Goal: Information Seeking & Learning: Learn about a topic

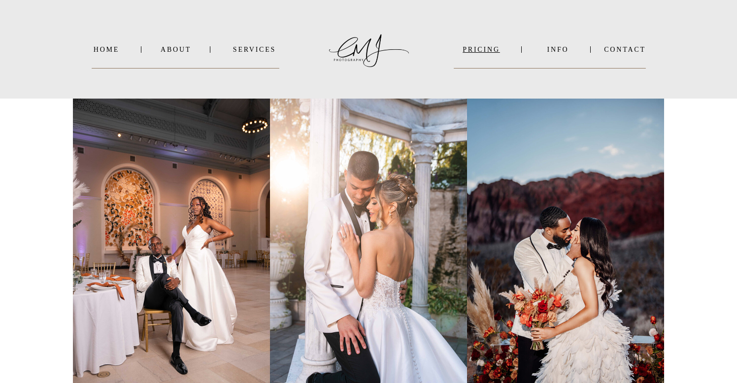
click at [483, 51] on nav "PRICING" at bounding box center [481, 49] width 55 height 7
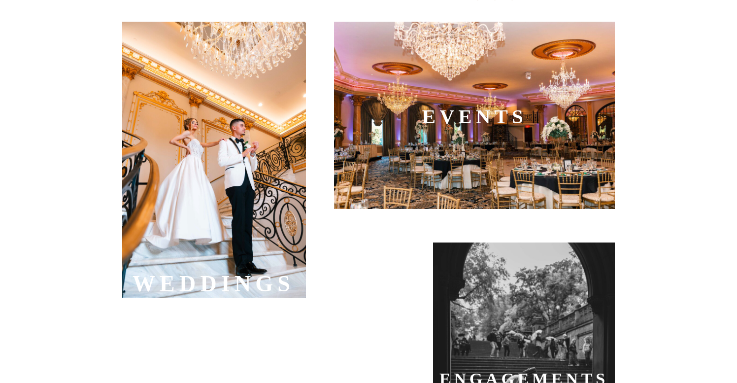
scroll to position [347, 0]
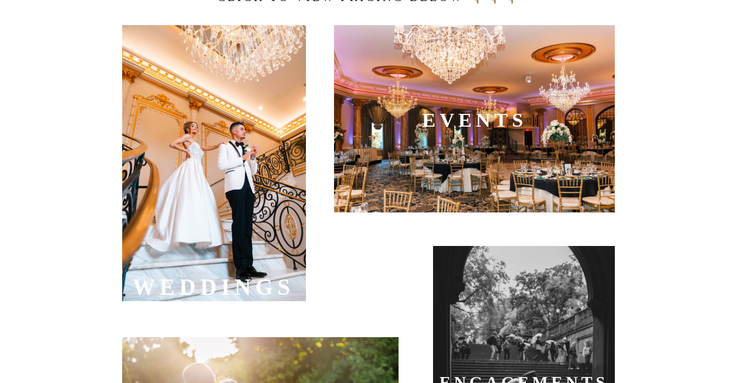
click at [229, 231] on div at bounding box center [214, 163] width 184 height 276
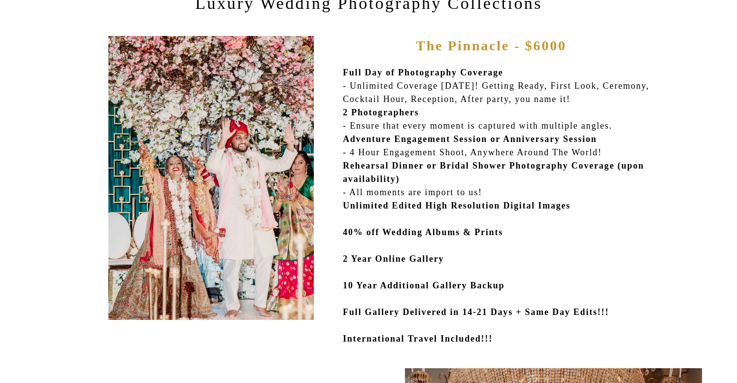
scroll to position [108, 0]
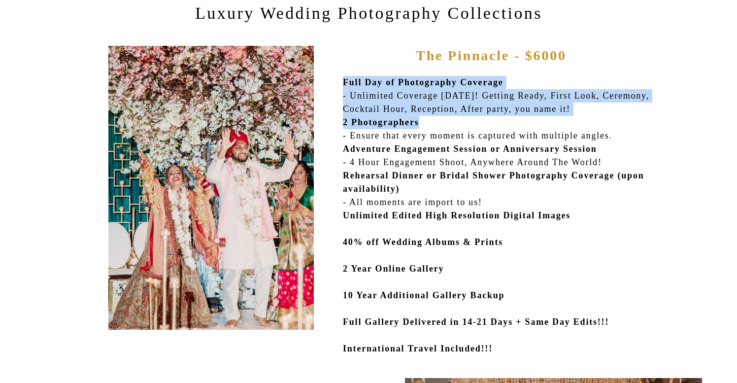
drag, startPoint x: 343, startPoint y: 81, endPoint x: 550, endPoint y: 127, distance: 211.4
click at [550, 127] on p "Full Day of Photography Coverage - Unlimited Coverage [DATE]! Getting Ready, Fi…" at bounding box center [502, 218] width 319 height 285
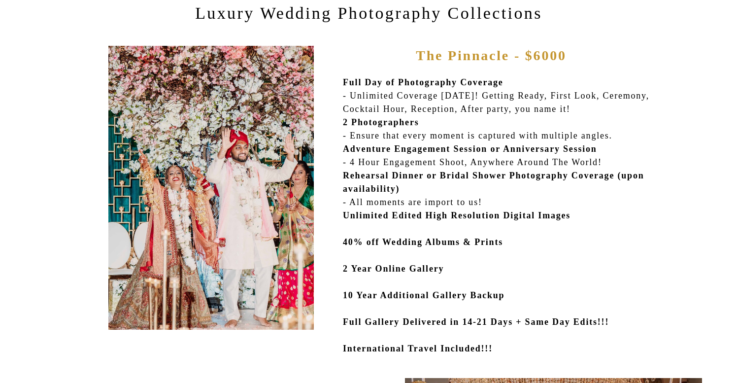
click at [545, 182] on p "Full Day of Photography Coverage - Unlimited Coverage [DATE]! Getting Ready, Fi…" at bounding box center [502, 218] width 319 height 285
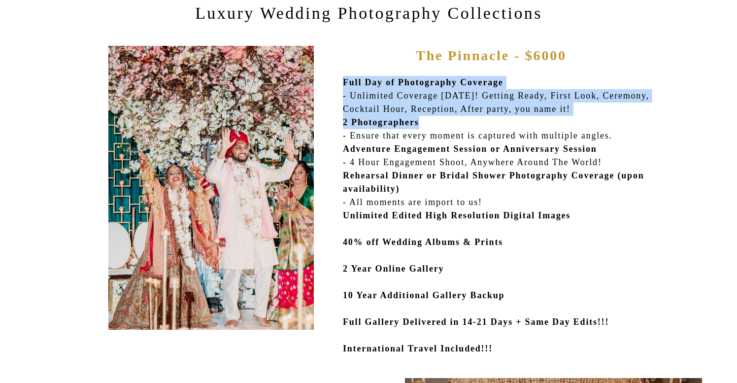
drag, startPoint x: 343, startPoint y: 123, endPoint x: 436, endPoint y: 123, distance: 93.1
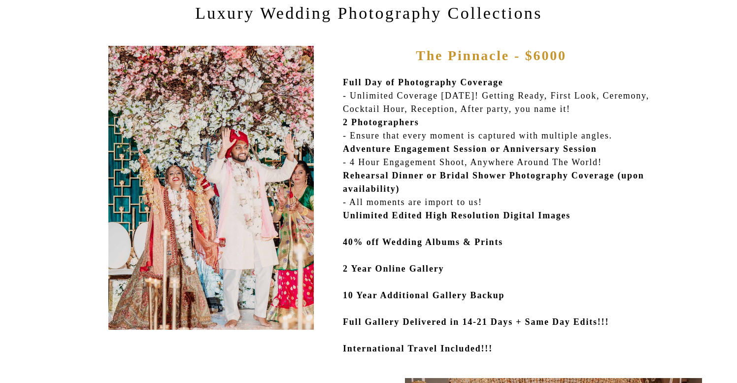
click at [459, 132] on p "Full Day of Photography Coverage - Unlimited Coverage [DATE]! Getting Ready, Fi…" at bounding box center [502, 218] width 319 height 285
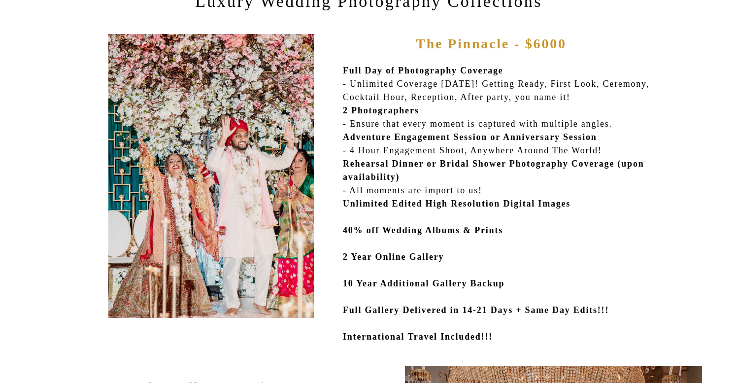
scroll to position [141, 0]
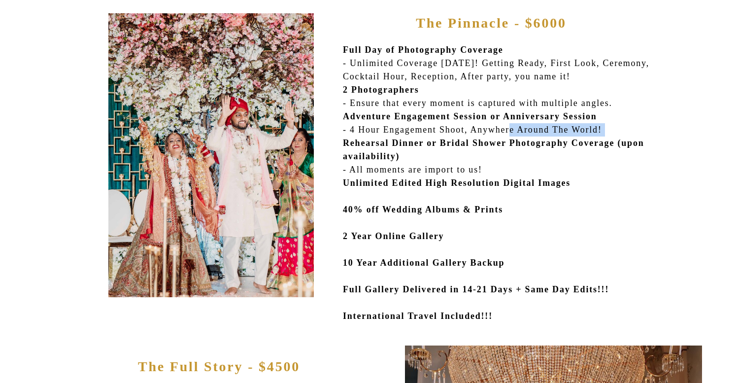
drag, startPoint x: 343, startPoint y: 146, endPoint x: 522, endPoint y: 129, distance: 180.1
click at [522, 128] on p "Full Day of Photography Coverage - Unlimited Coverage [DATE]! Getting Ready, Fi…" at bounding box center [502, 185] width 319 height 285
click at [431, 127] on p "Full Day of Photography Coverage - Unlimited Coverage [DATE]! Getting Ready, Fi…" at bounding box center [502, 185] width 319 height 285
drag, startPoint x: 349, startPoint y: 131, endPoint x: 477, endPoint y: 134, distance: 128.1
click at [477, 134] on p "Full Day of Photography Coverage - Unlimited Coverage [DATE]! Getting Ready, Fi…" at bounding box center [502, 185] width 319 height 285
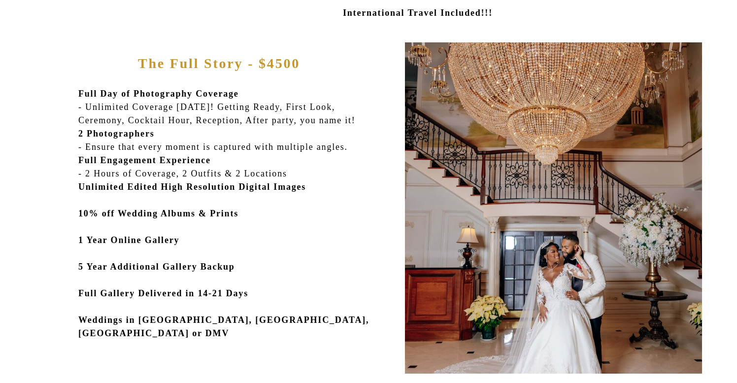
scroll to position [450, 0]
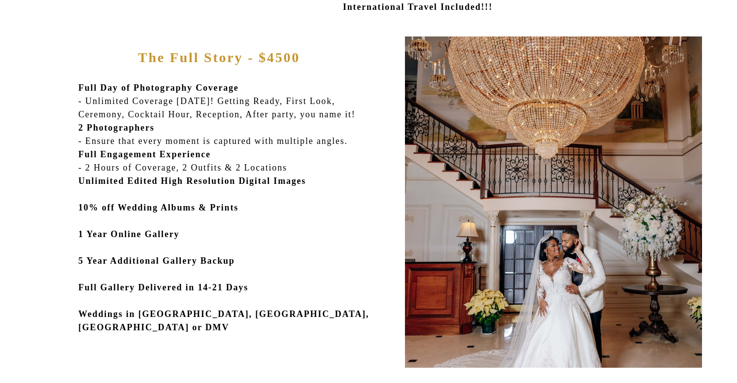
click at [118, 166] on p "Full Day of Photography Coverage - Unlimited Coverage [DATE]! Getting Ready, Fi…" at bounding box center [230, 215] width 305 height 269
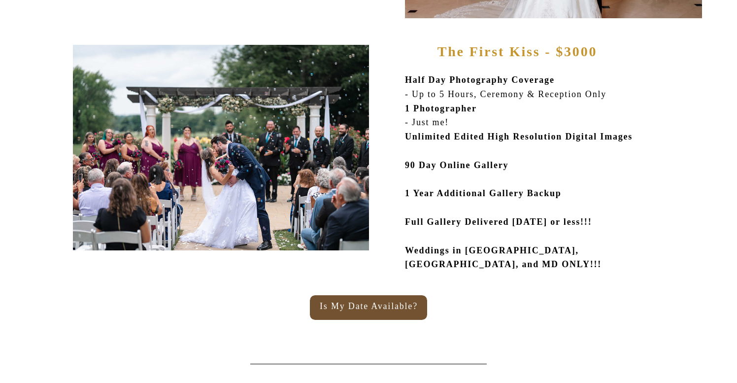
scroll to position [794, 0]
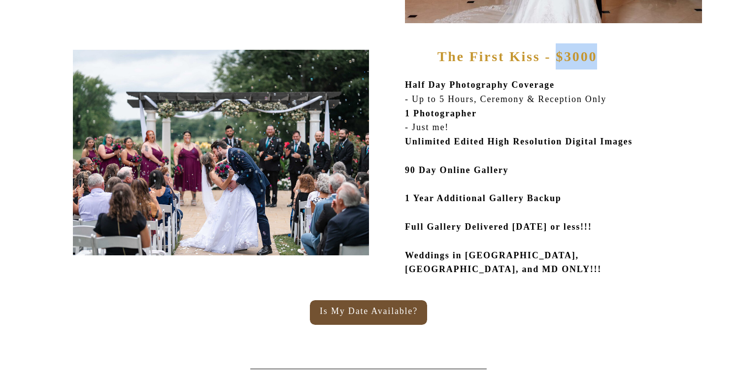
drag, startPoint x: 558, startPoint y: 54, endPoint x: 594, endPoint y: 56, distance: 36.0
click at [594, 56] on b "The First Kiss - $3000" at bounding box center [517, 56] width 160 height 15
click at [458, 100] on p "Half Day Photography Coverage - Up to 5 Hours, Ceremony & Reception Only 1 Phot…" at bounding box center [540, 179] width 270 height 202
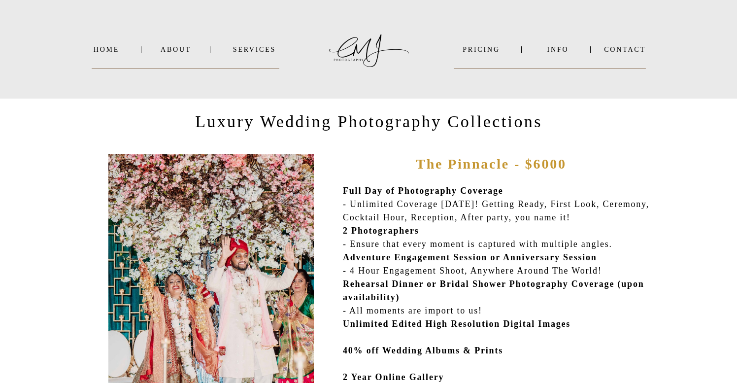
scroll to position [0, 0]
